Goal: Information Seeking & Learning: Learn about a topic

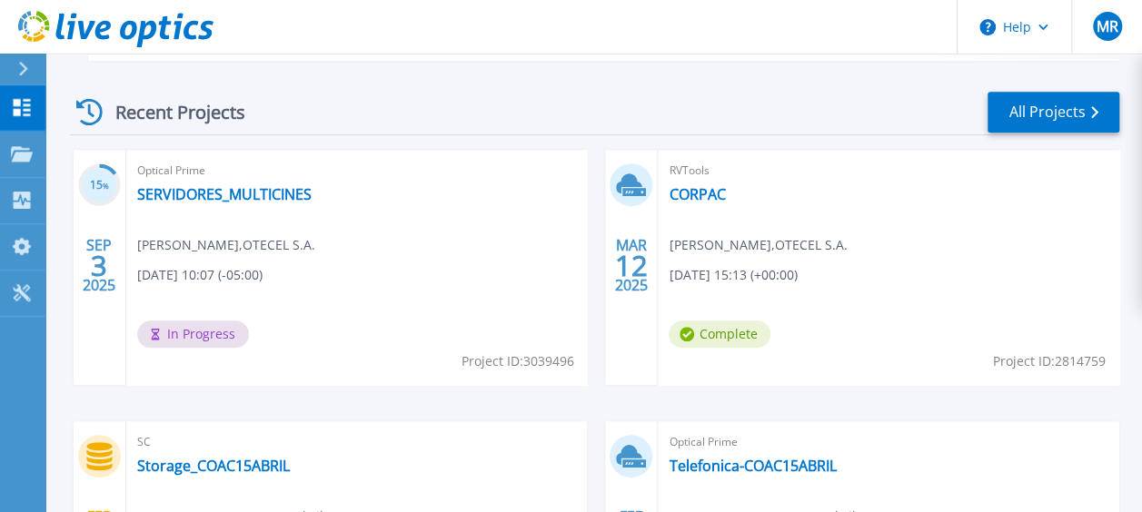
scroll to position [498, 0]
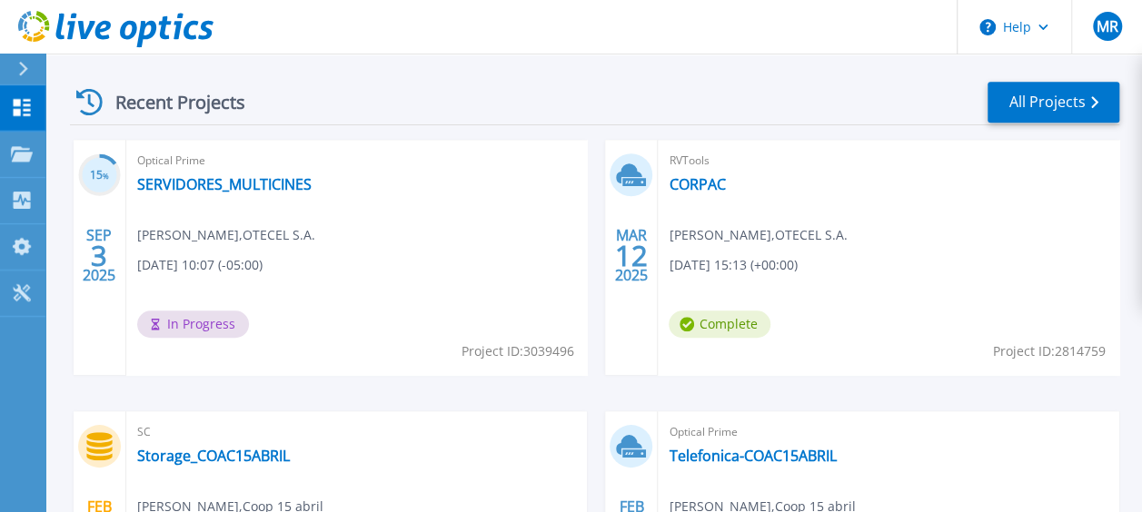
click at [226, 174] on div "Optical Prime SERVIDORES_MULTICINES [PERSON_NAME] , OTECEL [DATE] 10:07 (-05:00…" at bounding box center [357, 257] width 462 height 235
click at [207, 187] on link "SERVIDORES_MULTICINES" at bounding box center [224, 184] width 174 height 18
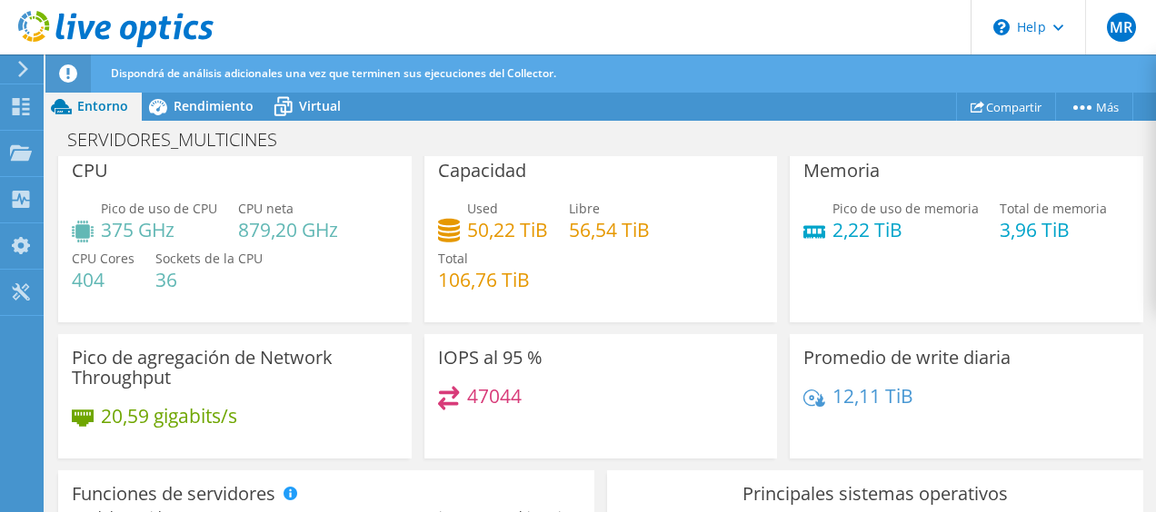
scroll to position [87, 0]
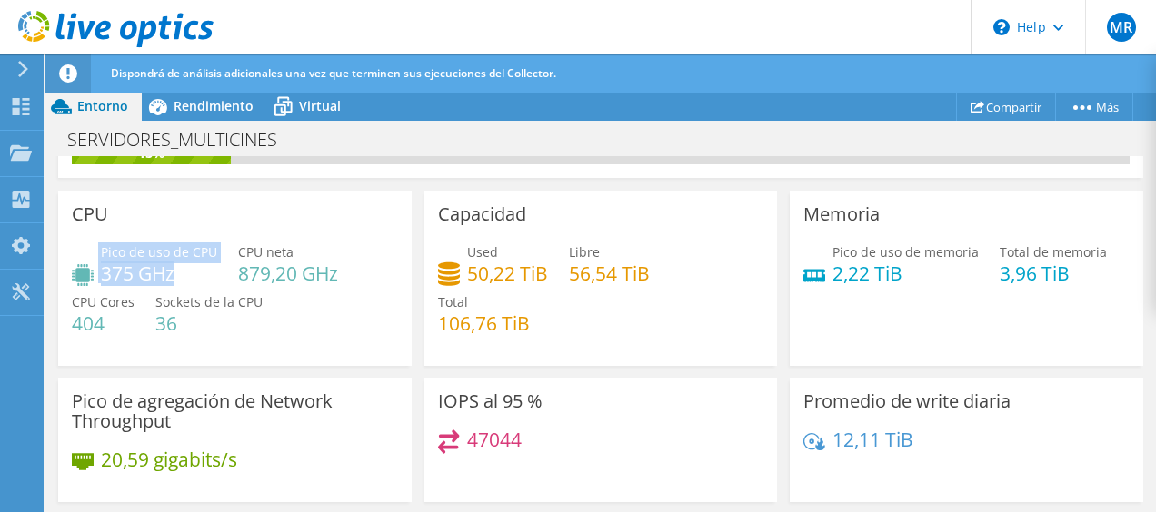
drag, startPoint x: 98, startPoint y: 276, endPoint x: 185, endPoint y: 276, distance: 87.2
click at [185, 276] on div "Pico de uso de CPU 375 GHz" at bounding box center [144, 263] width 145 height 41
drag, startPoint x: 185, startPoint y: 276, endPoint x: 349, endPoint y: 331, distance: 172.4
click at [349, 331] on div "Pico de uso de CPU 375 GHz CPU neta 879,20 GHz CPU Cores 404 Sockets de la CPU …" at bounding box center [235, 297] width 326 height 109
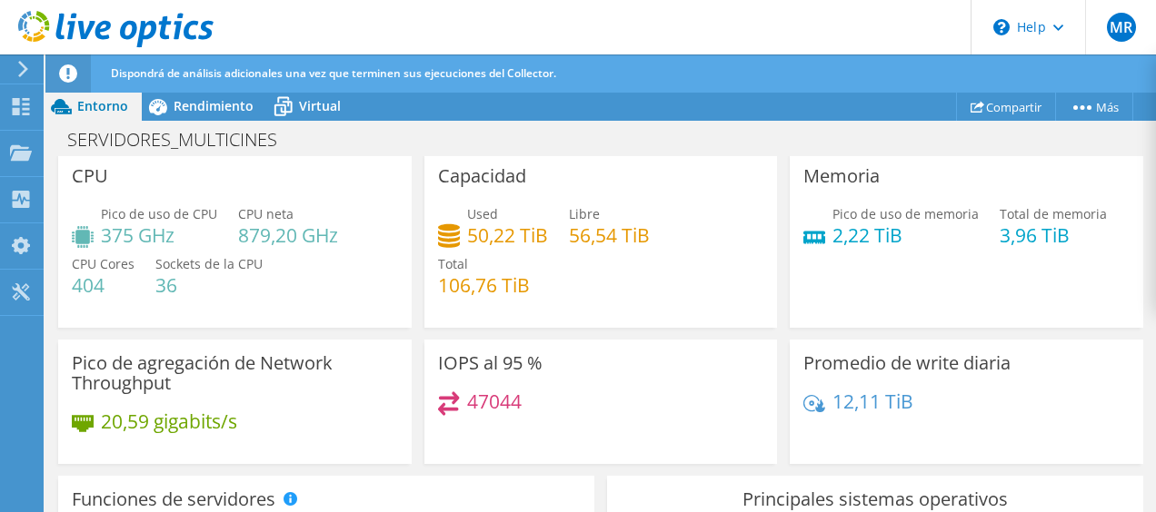
scroll to position [194, 0]
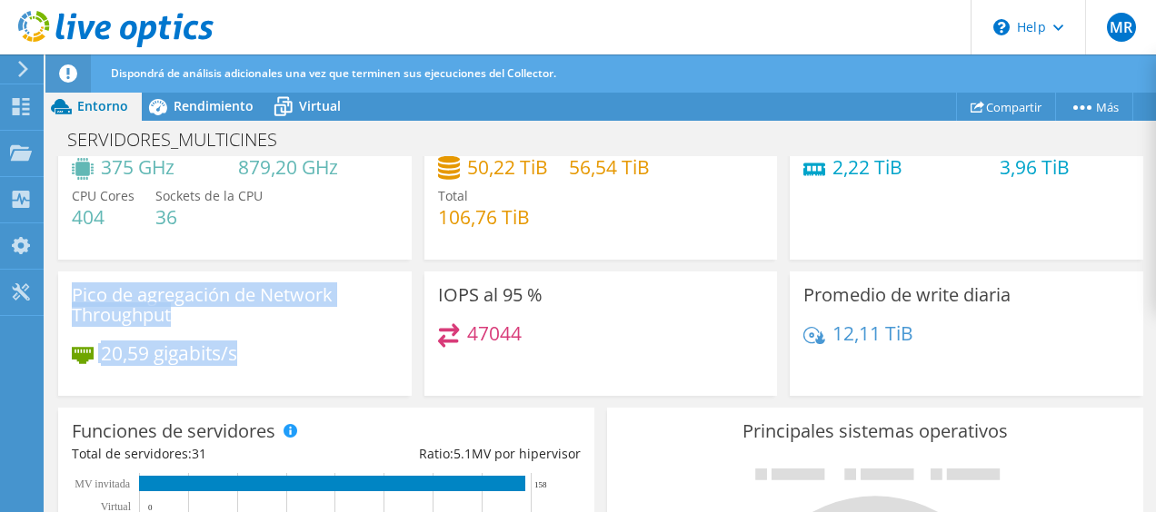
drag, startPoint x: 69, startPoint y: 296, endPoint x: 247, endPoint y: 358, distance: 188.5
click at [247, 358] on div "Pico de agregación de Network Throughput 20,59 gigabits/s" at bounding box center [234, 334] width 353 height 124
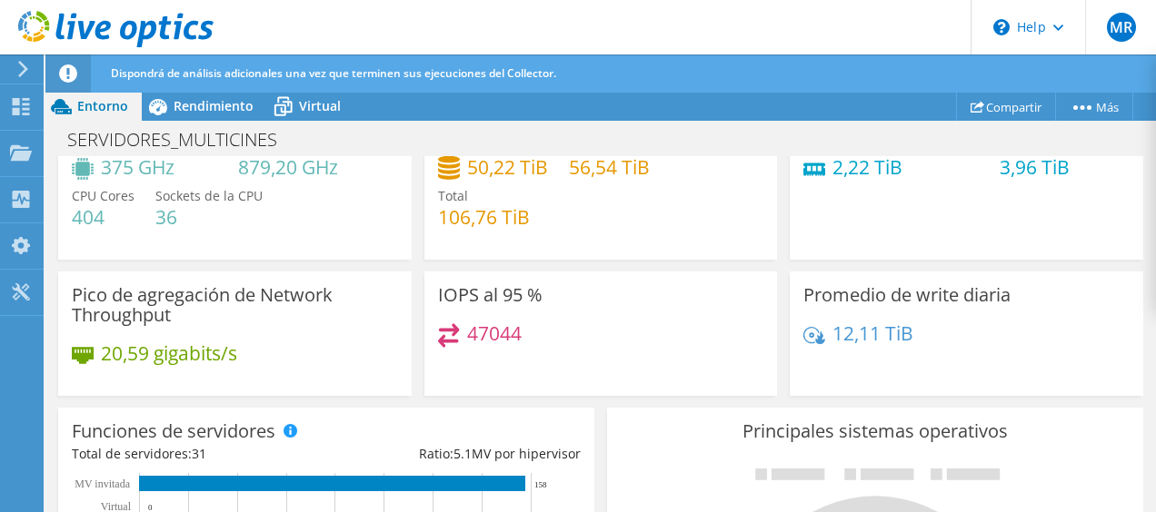
click at [247, 358] on div "20,59 gigabits/s" at bounding box center [235, 362] width 326 height 38
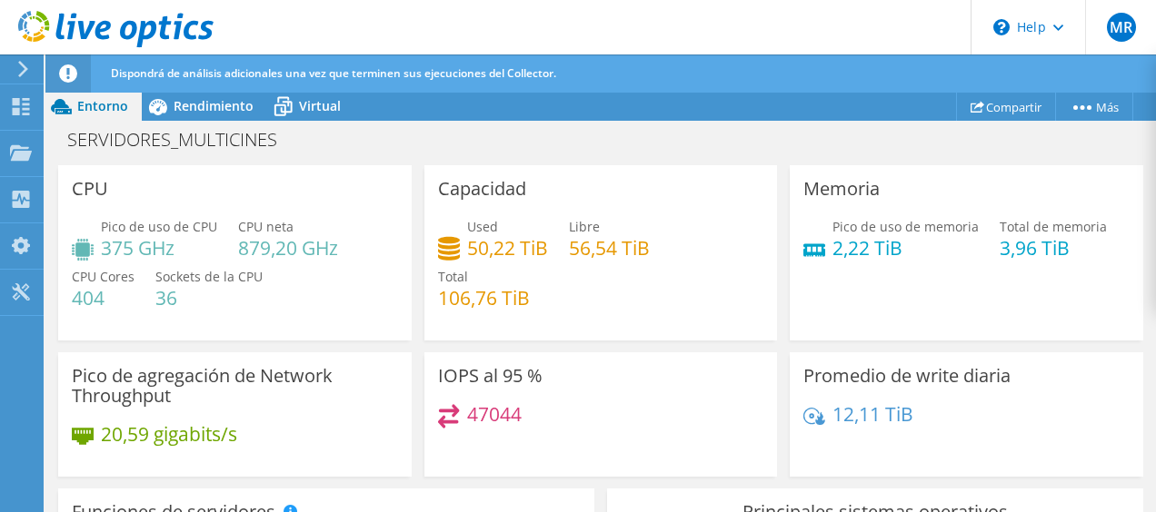
scroll to position [106, 0]
